Goal: Information Seeking & Learning: Learn about a topic

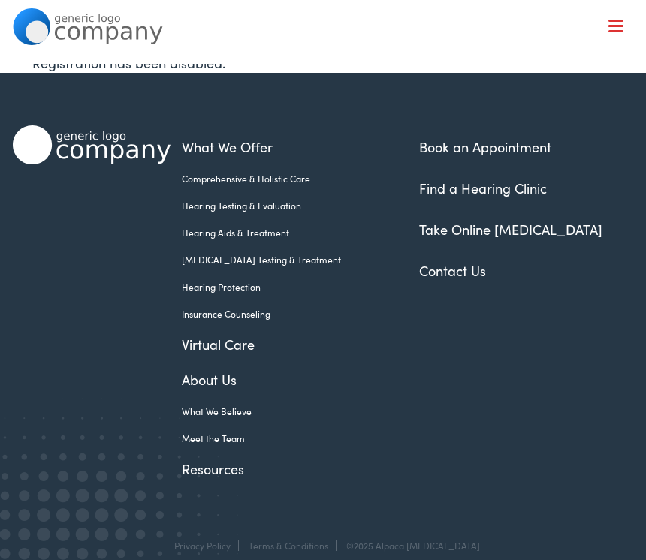
click at [243, 205] on link "Hearing Testing & Evaluation" at bounding box center [272, 206] width 180 height 14
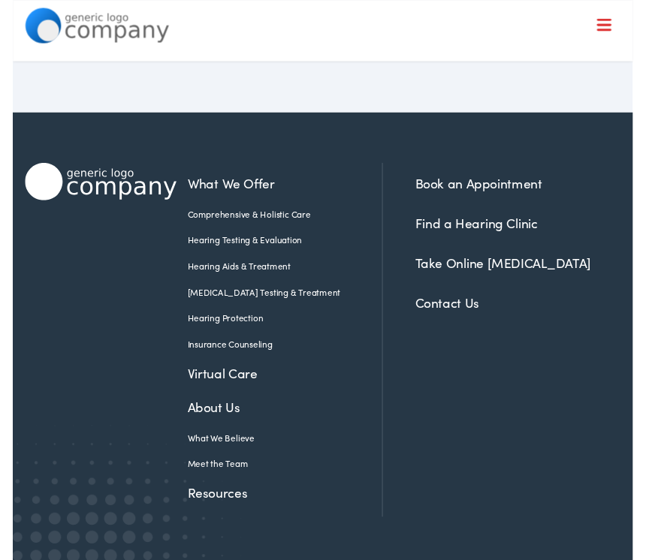
scroll to position [2317, 0]
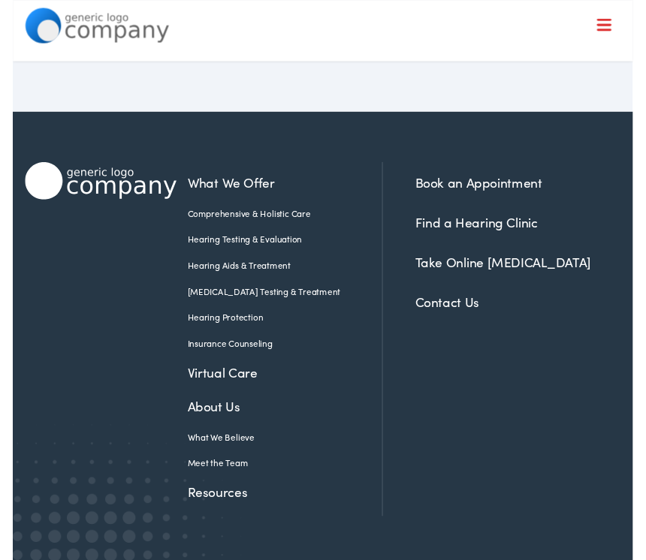
click at [237, 270] on link "Hearing Aids & Treatment" at bounding box center [272, 277] width 180 height 14
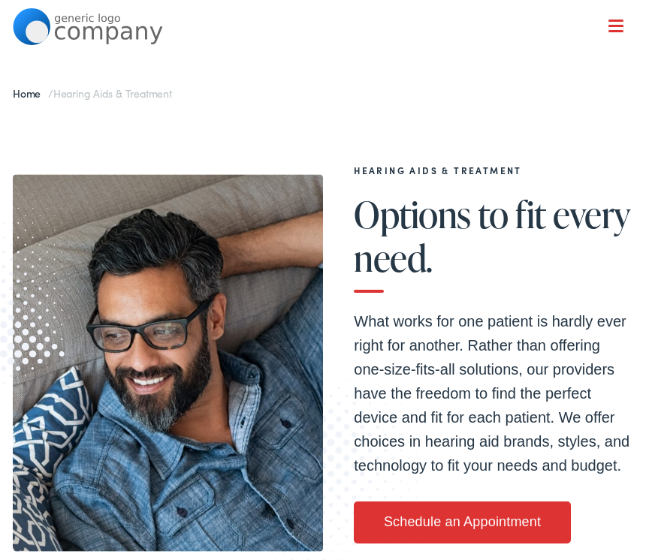
click at [619, 29] on div at bounding box center [615, 27] width 15 height 15
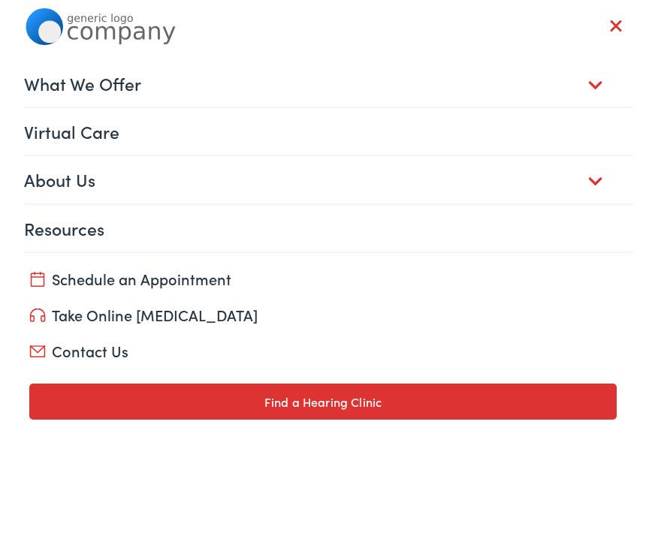
click at [596, 90] on link "What We Offer" at bounding box center [328, 83] width 609 height 47
